Goal: Information Seeking & Learning: Learn about a topic

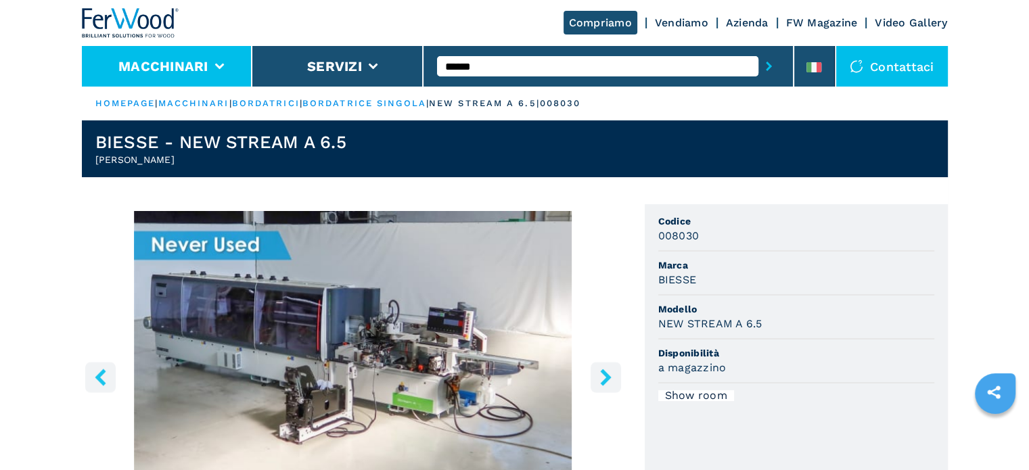
click at [181, 56] on li "Macchinari" at bounding box center [167, 66] width 171 height 41
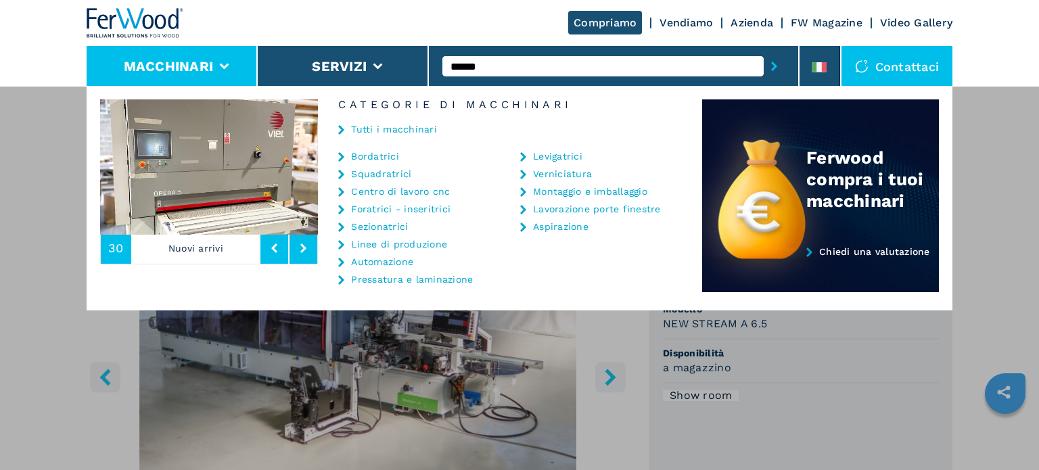
click at [392, 258] on link "Automazione" at bounding box center [382, 261] width 62 height 9
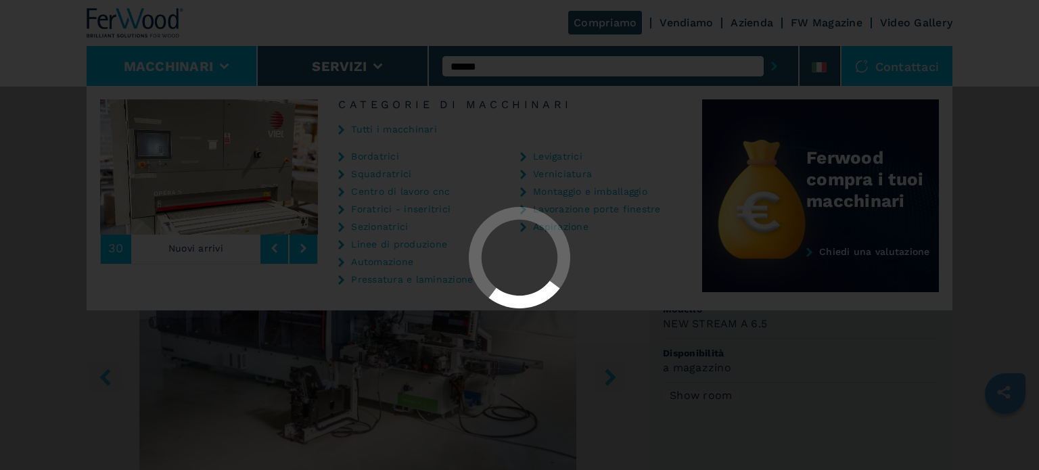
select select "**********"
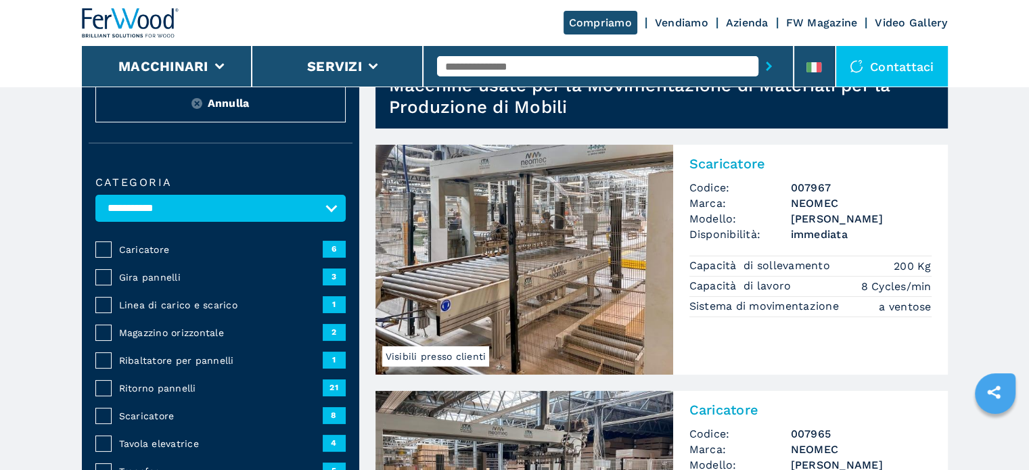
scroll to position [135, 0]
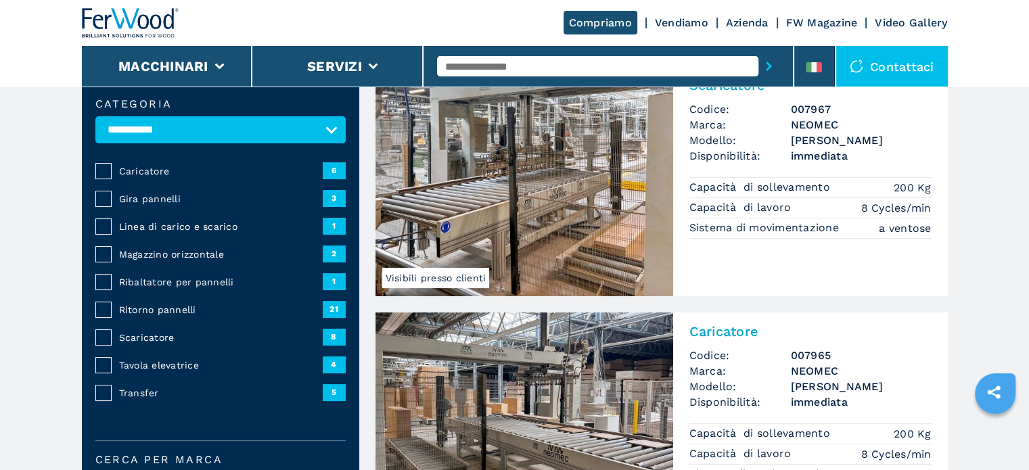
click at [183, 310] on span "Ritorno pannelli" at bounding box center [221, 310] width 204 height 14
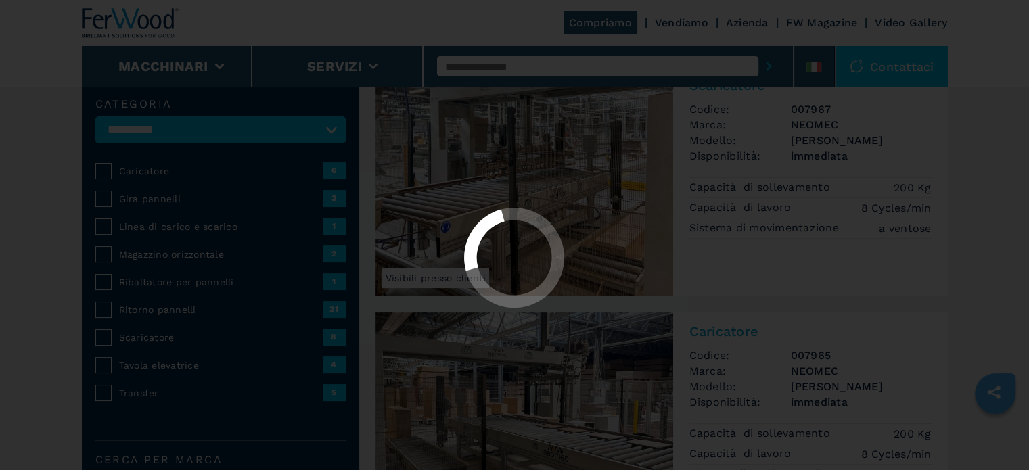
select select "**********"
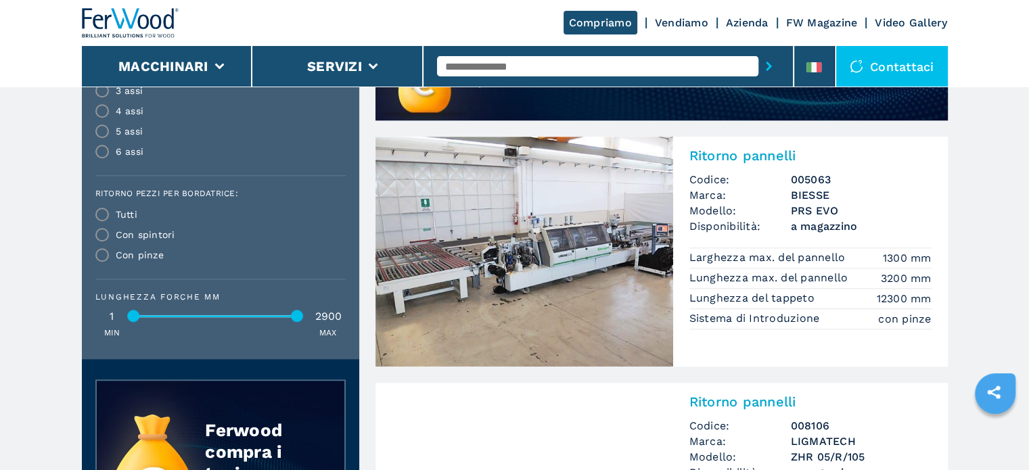
scroll to position [1150, 0]
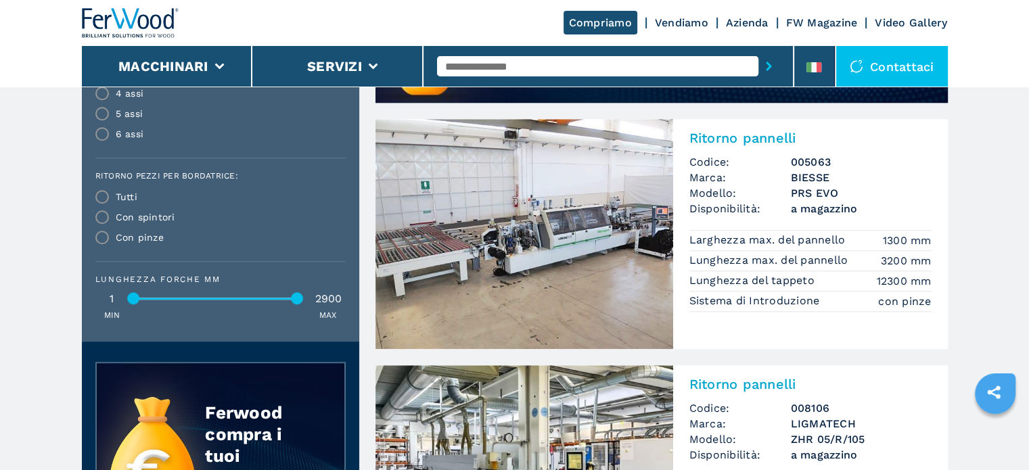
click at [797, 186] on h3 "PRS EVO" at bounding box center [861, 193] width 141 height 16
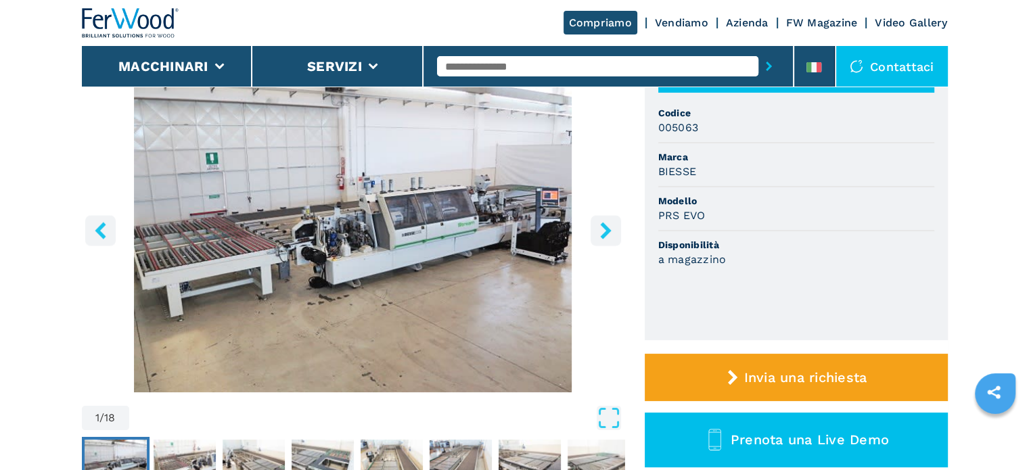
scroll to position [68, 0]
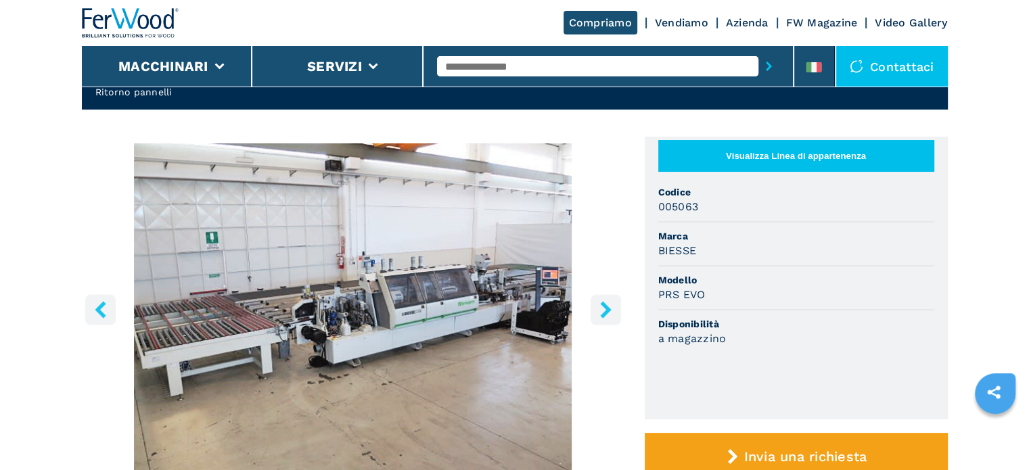
click at [524, 64] on input "text" at bounding box center [597, 66] width 321 height 20
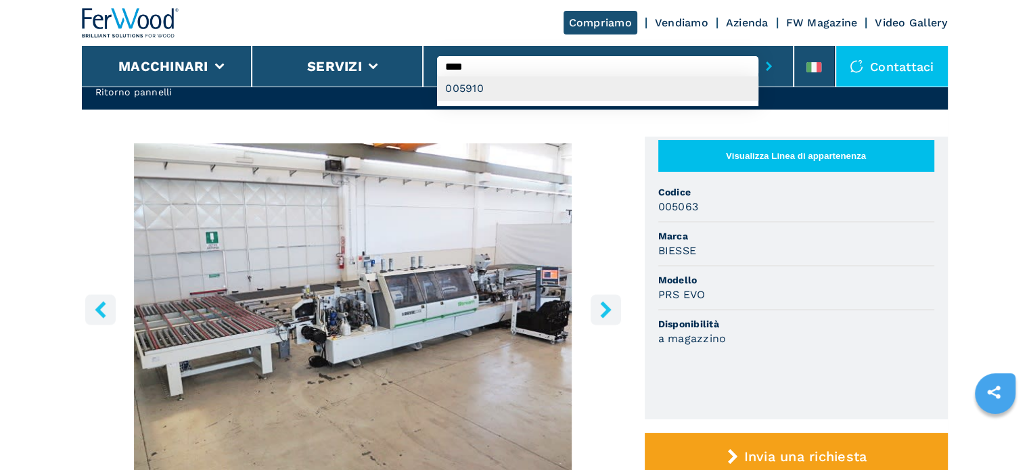
click at [544, 95] on div "005910" at bounding box center [597, 88] width 321 height 24
type input "******"
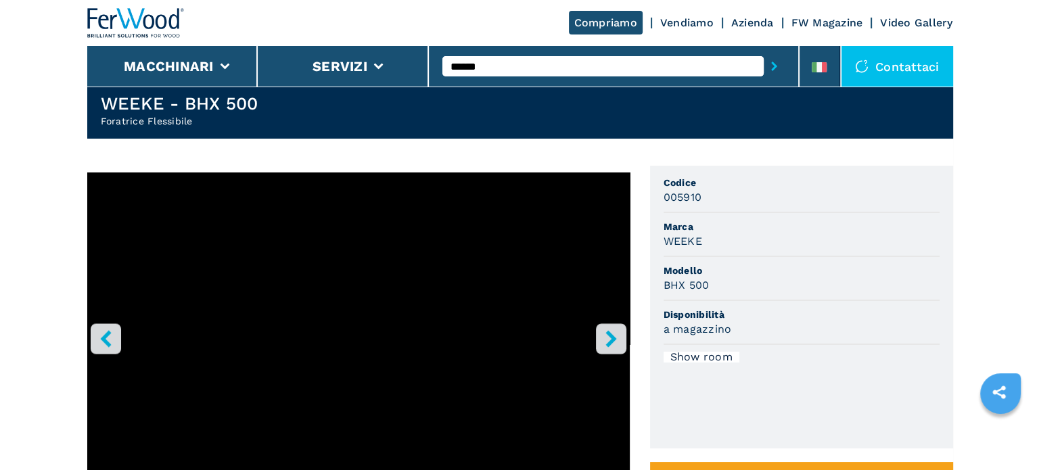
scroll to position [68, 0]
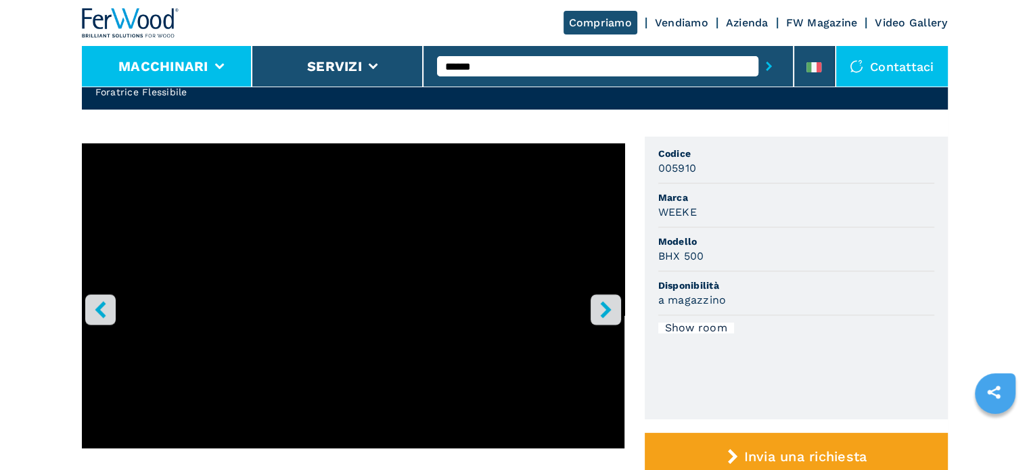
click at [209, 80] on li "Macchinari" at bounding box center [167, 66] width 171 height 41
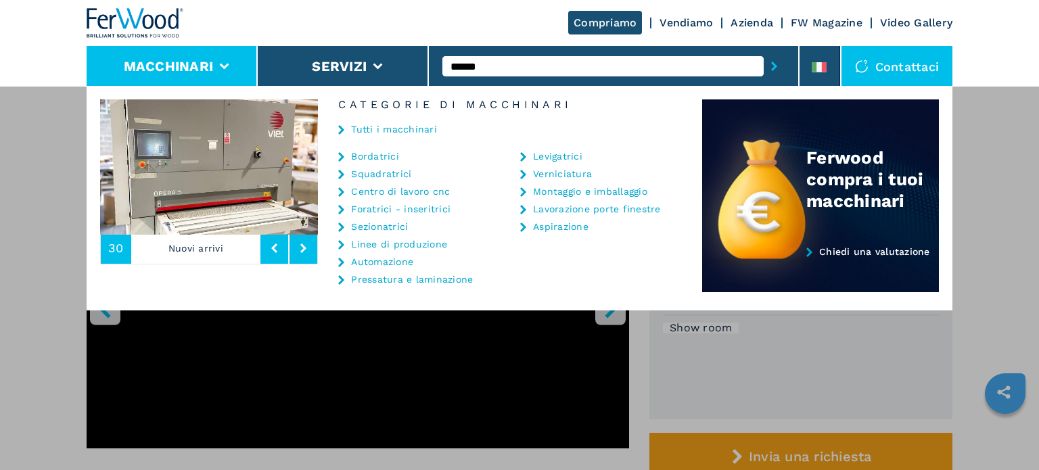
click at [390, 262] on link "Automazione" at bounding box center [382, 261] width 62 height 9
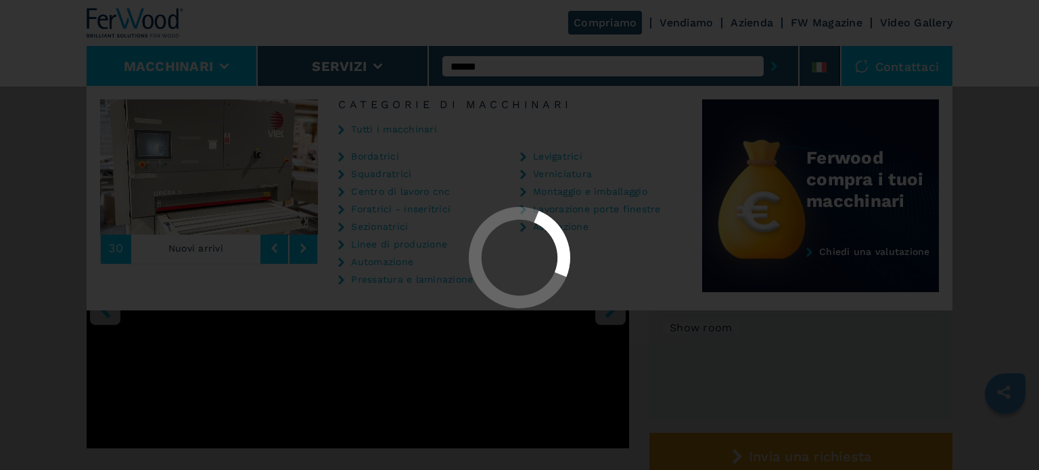
select select "**********"
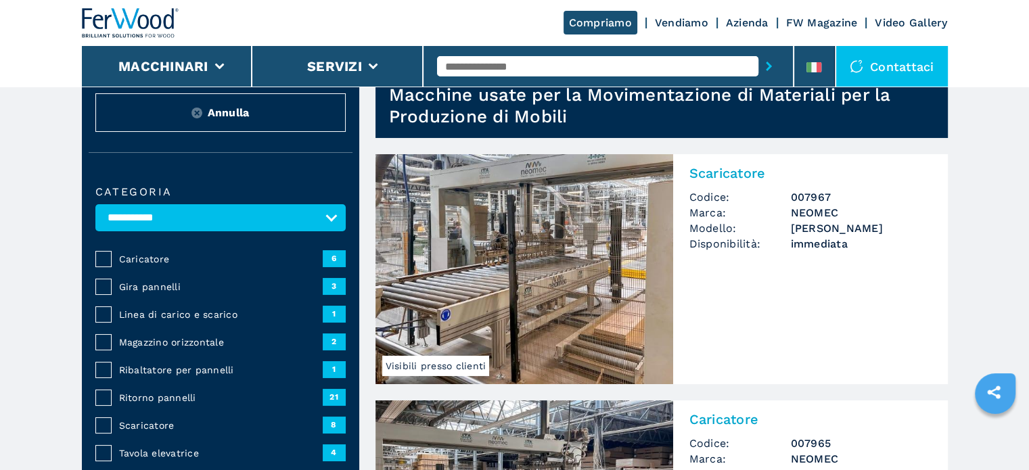
scroll to position [135, 0]
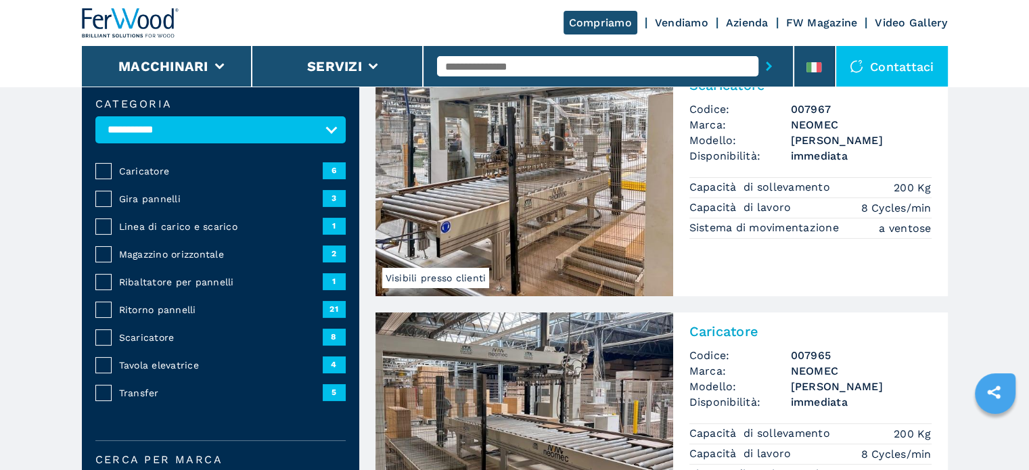
click at [155, 167] on span "Caricatore" at bounding box center [221, 171] width 204 height 14
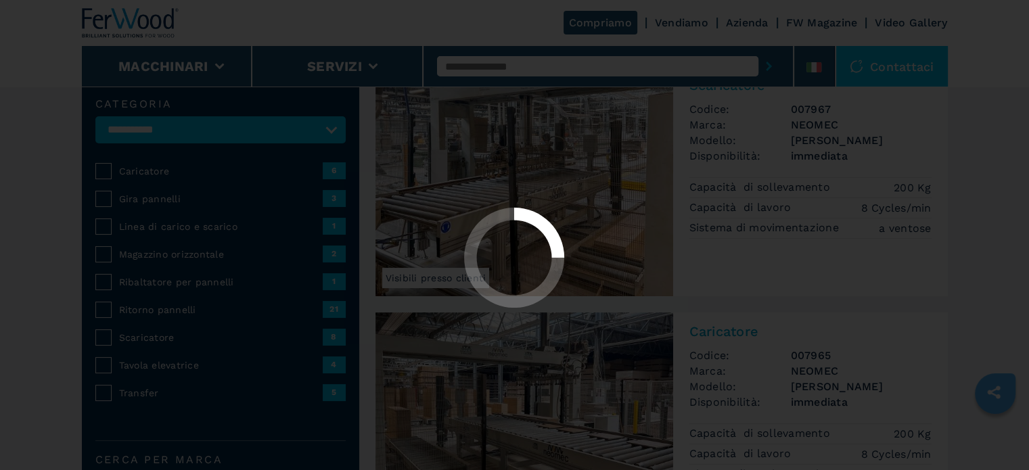
select select "**********"
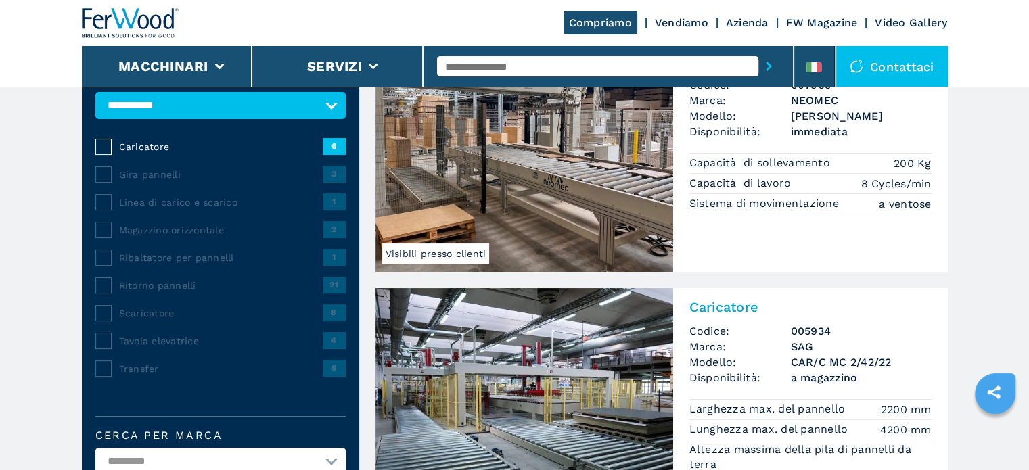
scroll to position [203, 0]
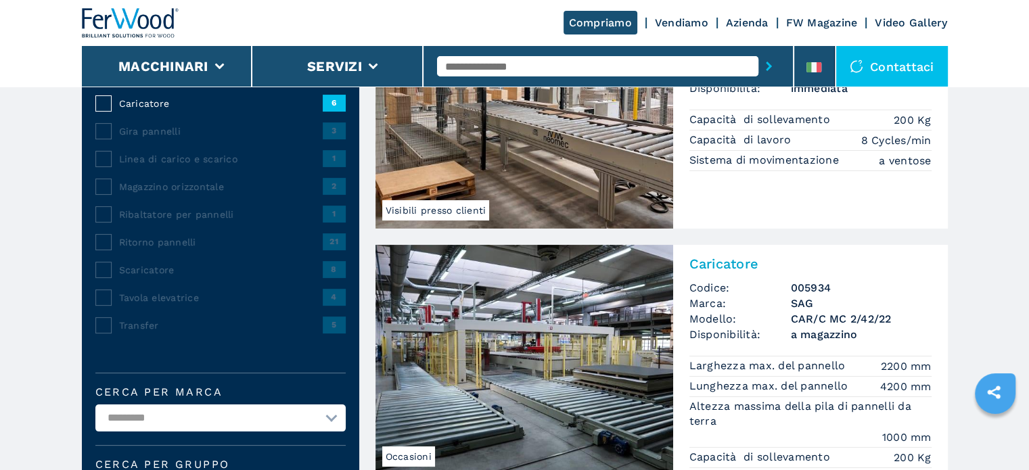
click at [609, 377] on img at bounding box center [524, 360] width 298 height 230
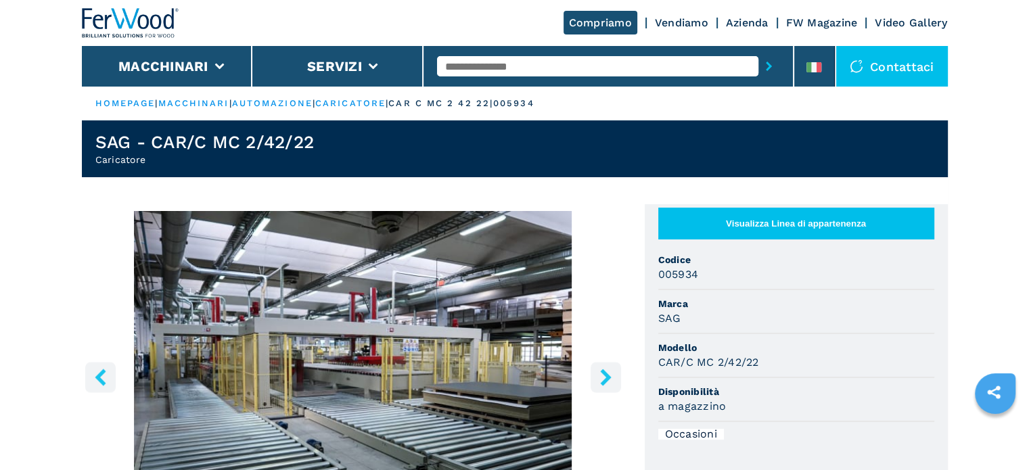
click at [604, 378] on icon "right-button" at bounding box center [605, 377] width 17 height 17
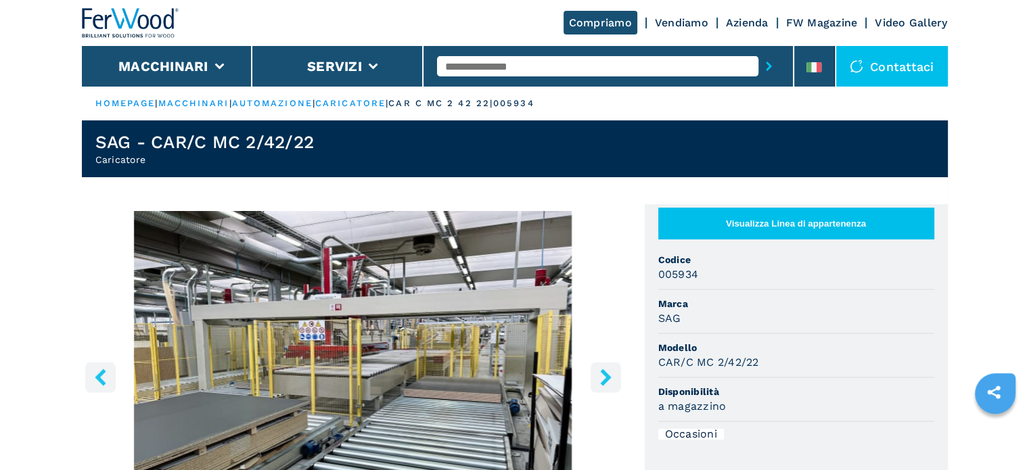
click at [603, 378] on icon "right-button" at bounding box center [605, 377] width 17 height 17
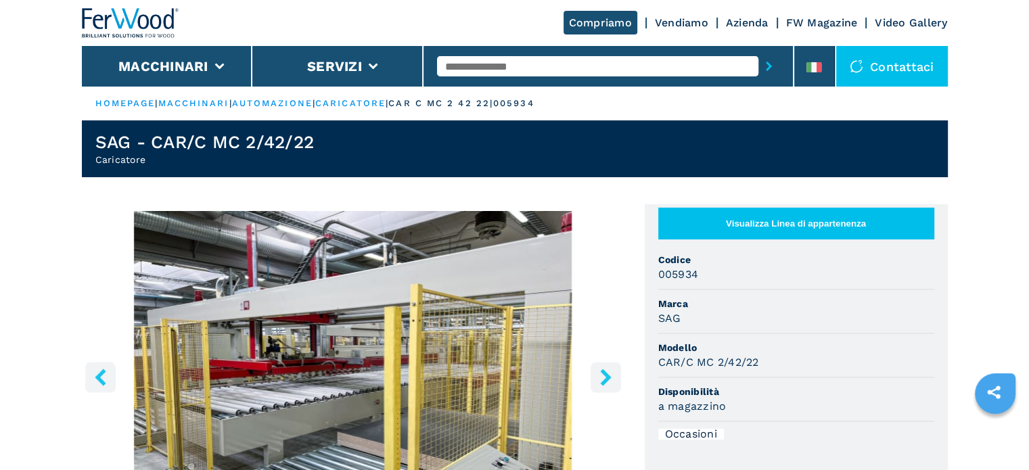
click at [603, 378] on icon "right-button" at bounding box center [605, 377] width 17 height 17
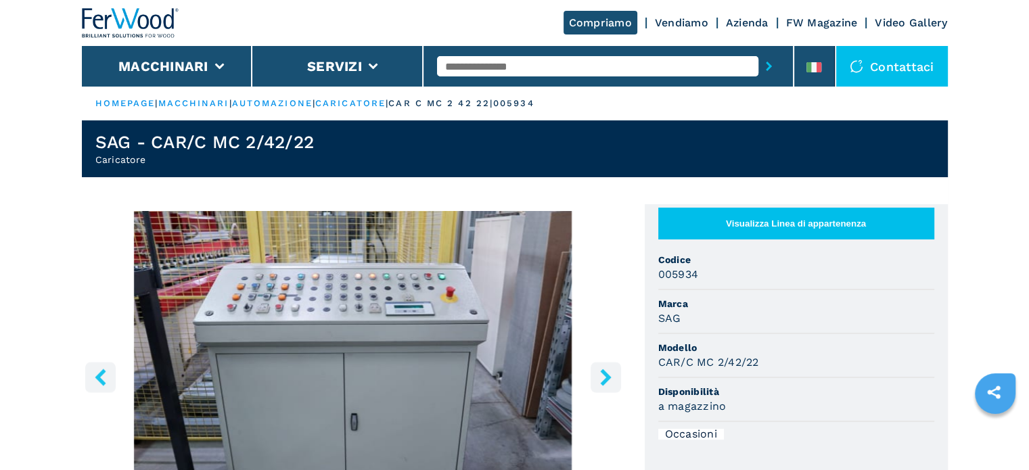
click at [603, 378] on icon "right-button" at bounding box center [605, 377] width 17 height 17
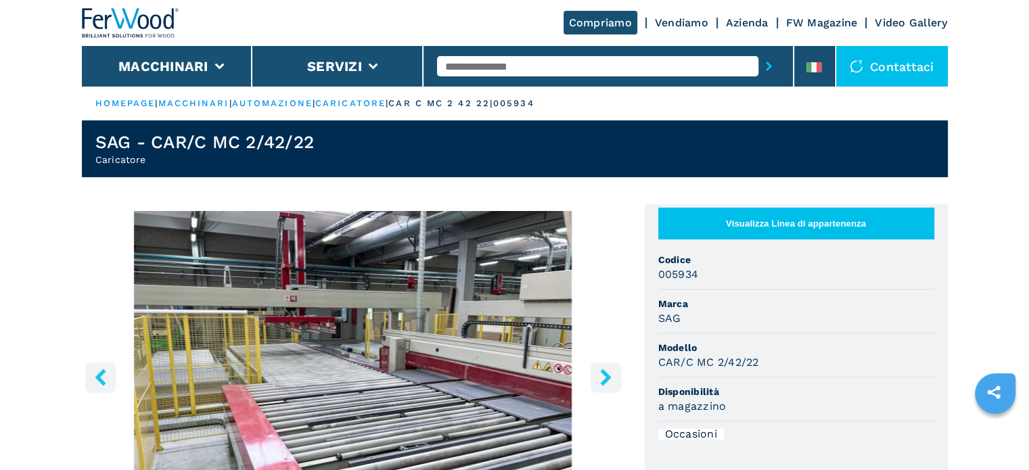
click at [603, 378] on icon "right-button" at bounding box center [605, 377] width 17 height 17
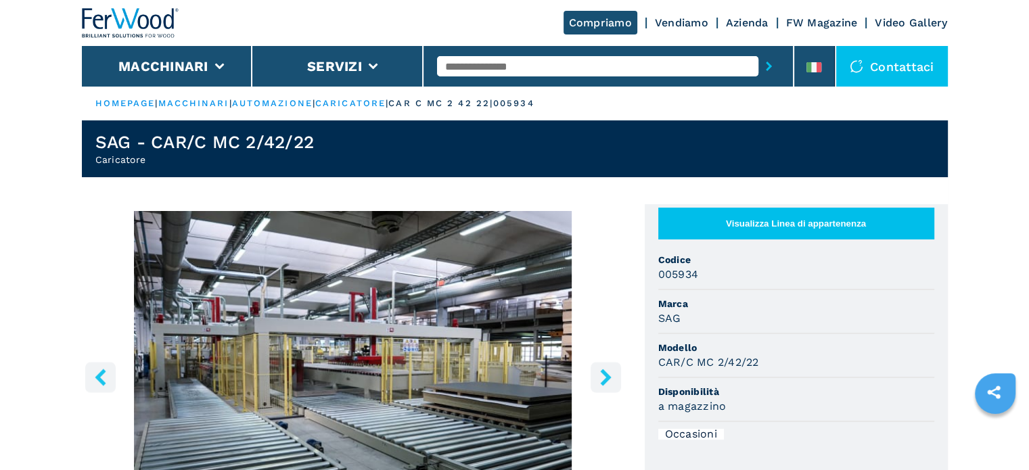
click at [603, 379] on icon "right-button" at bounding box center [605, 377] width 17 height 17
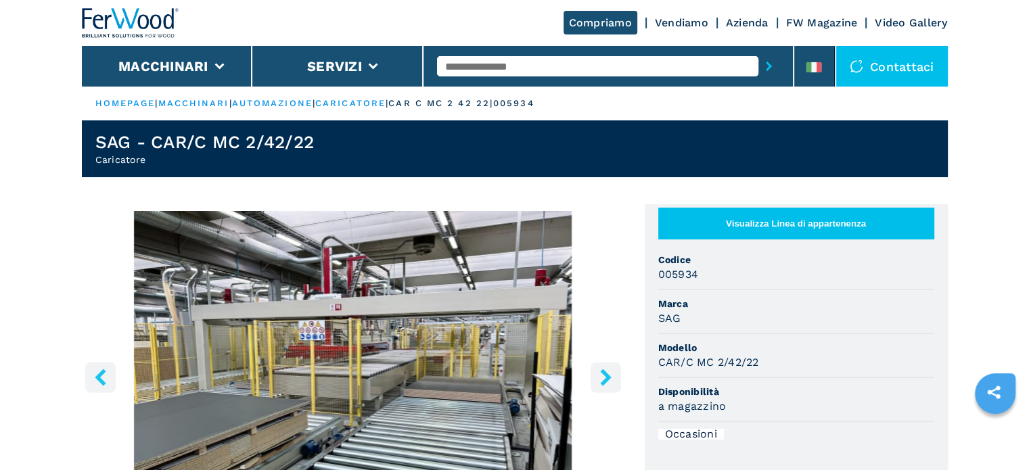
click at [603, 378] on icon "right-button" at bounding box center [605, 377] width 17 height 17
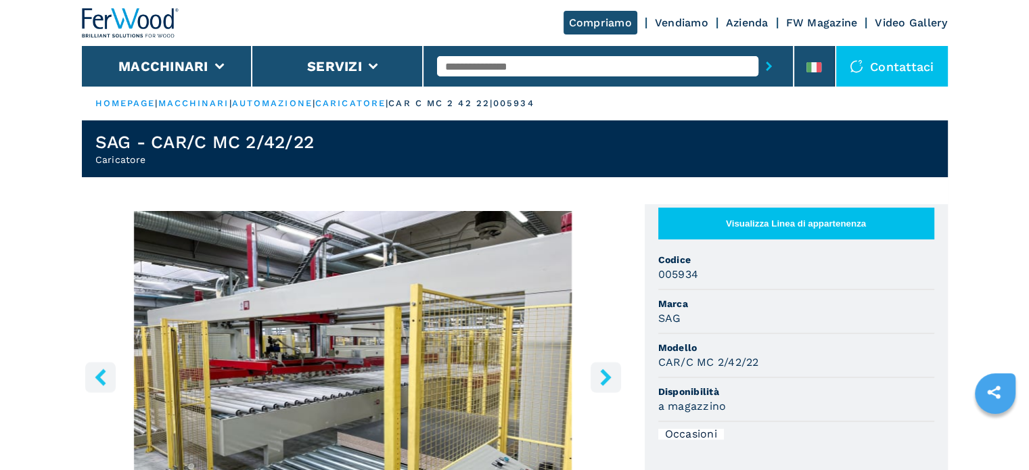
click at [603, 378] on icon "right-button" at bounding box center [605, 377] width 17 height 17
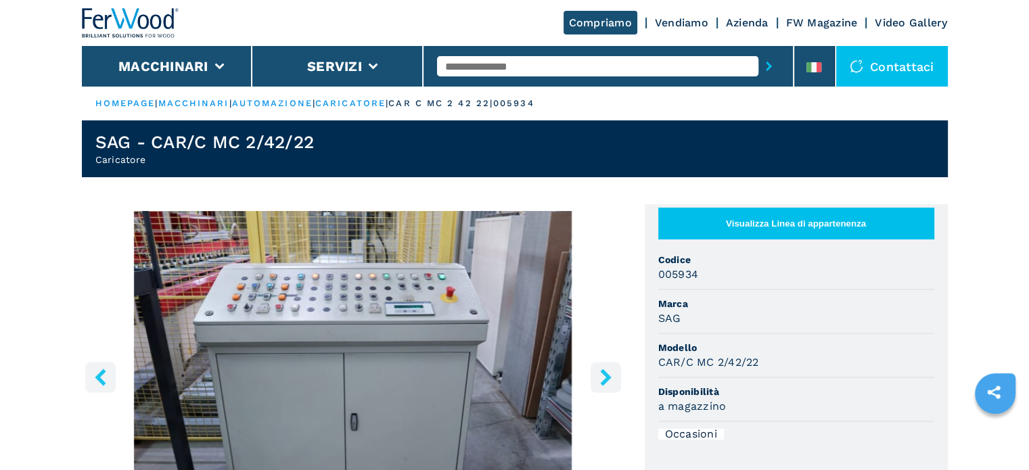
click at [603, 378] on icon "right-button" at bounding box center [605, 377] width 17 height 17
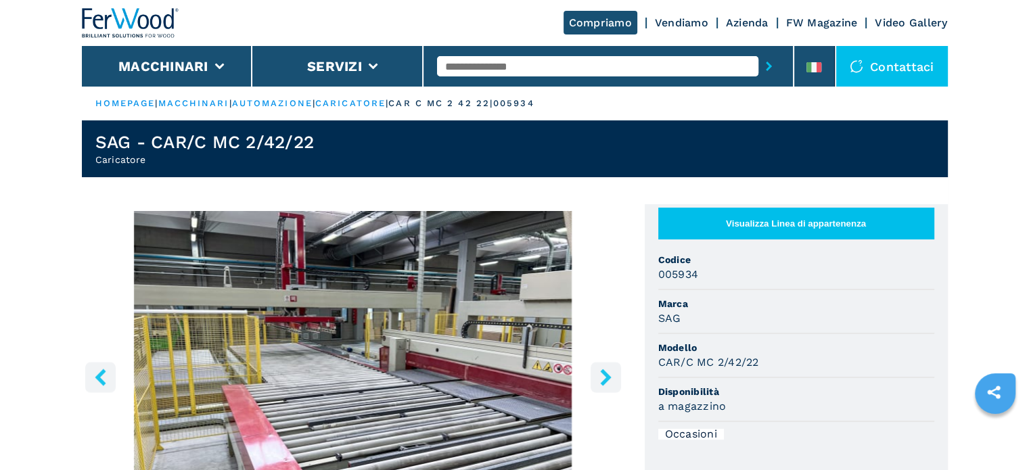
click at [603, 378] on icon "right-button" at bounding box center [605, 377] width 17 height 17
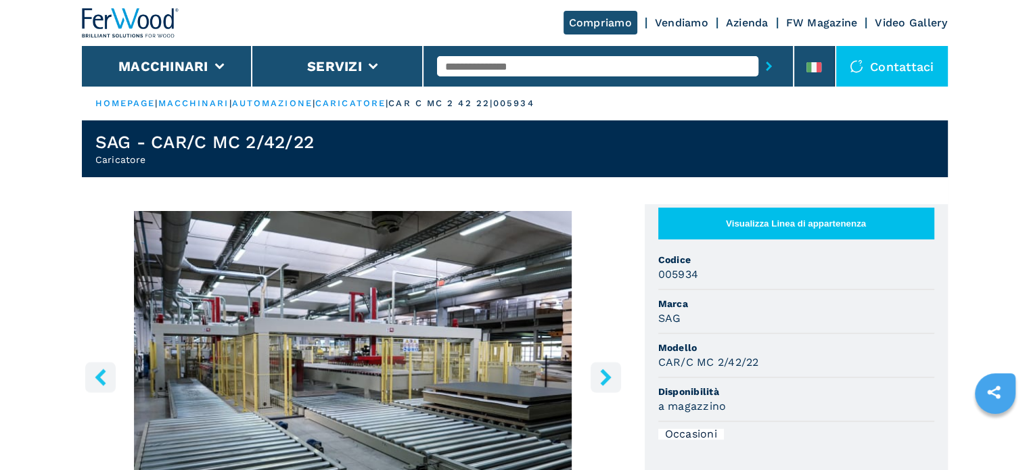
click at [487, 70] on input "text" at bounding box center [597, 66] width 321 height 20
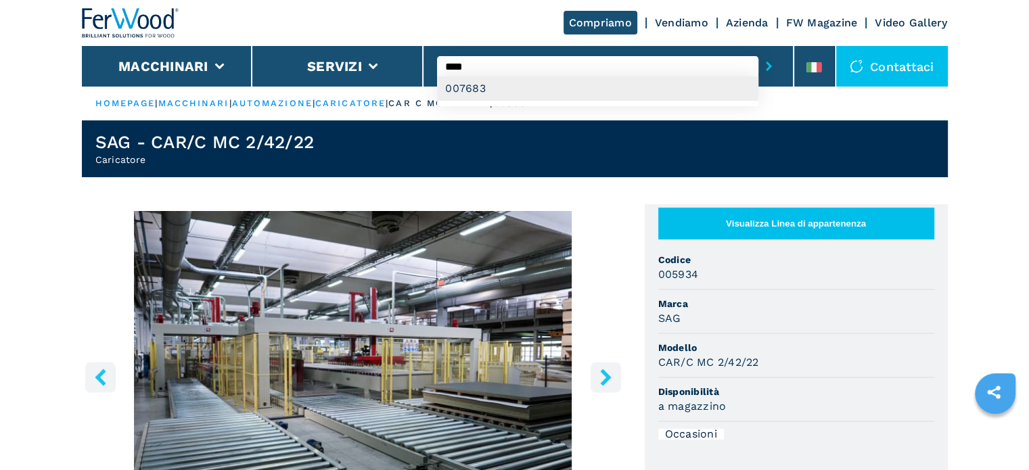
click at [471, 92] on div "007683" at bounding box center [597, 88] width 321 height 24
type input "******"
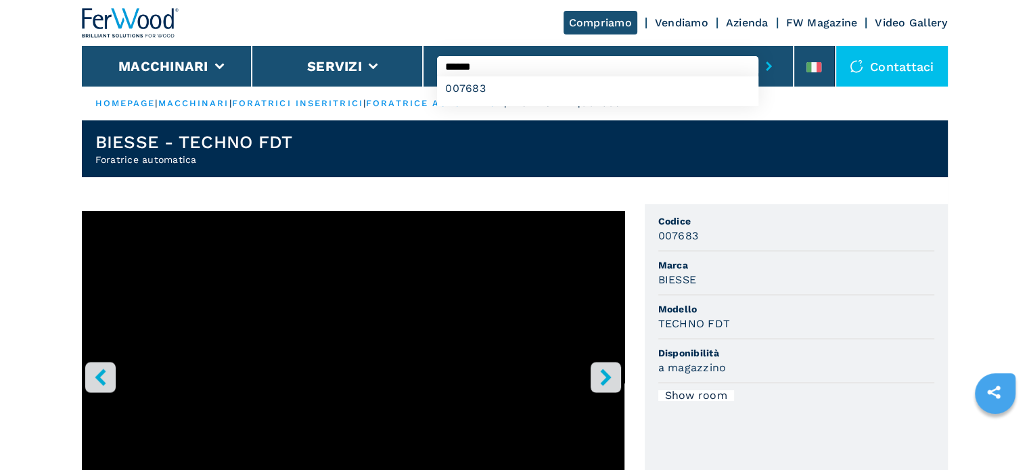
click at [516, 70] on input "******" at bounding box center [597, 66] width 321 height 20
click at [758, 51] on button "submit-button" at bounding box center [768, 66] width 21 height 31
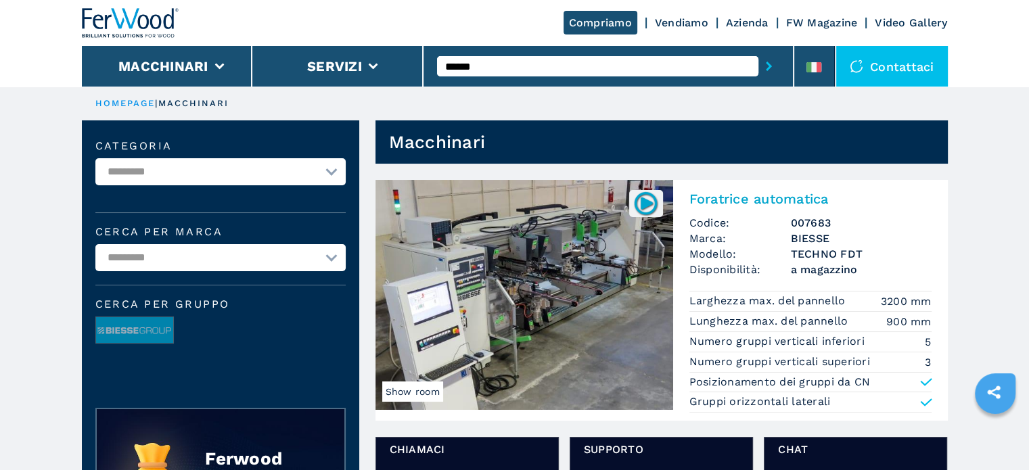
click at [811, 225] on h3 "007683" at bounding box center [861, 223] width 141 height 16
